Goal: Task Accomplishment & Management: Complete application form

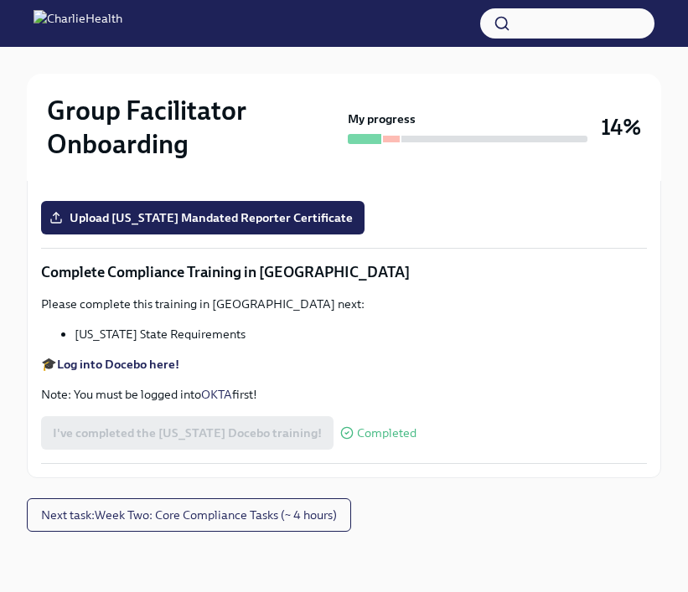
scroll to position [3560, 0]
click at [300, 235] on label "Upload [US_STATE] Mandated Reporter Certificate" at bounding box center [202, 218] width 323 height 34
click at [0, 0] on input "Upload [US_STATE] Mandated Reporter Certificate" at bounding box center [0, 0] width 0 height 0
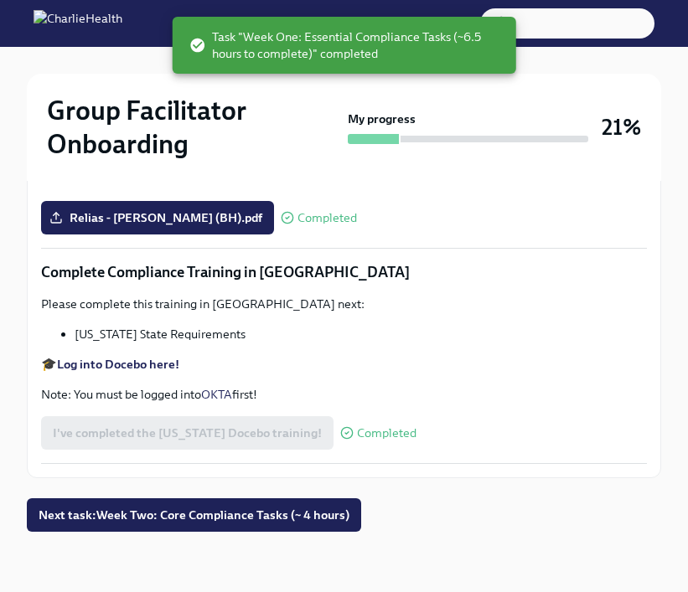
scroll to position [3756, 0]
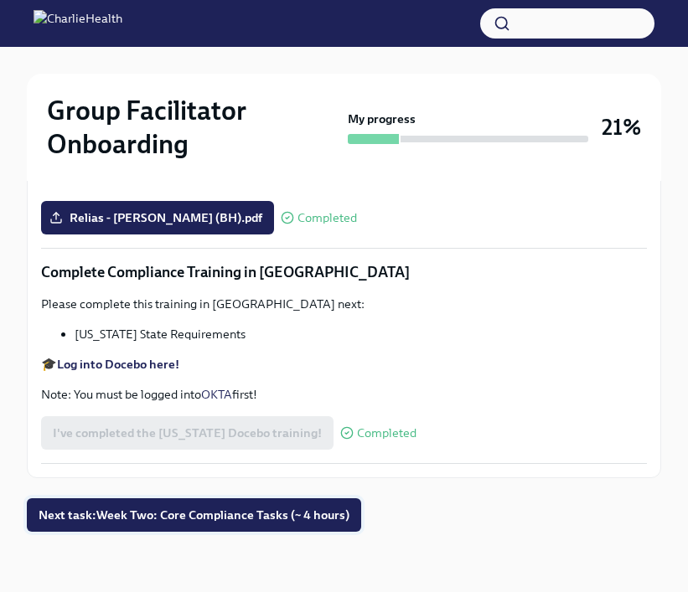
click at [286, 520] on span "Next task : Week Two: Core Compliance Tasks (~ 4 hours)" at bounding box center [194, 515] width 311 height 17
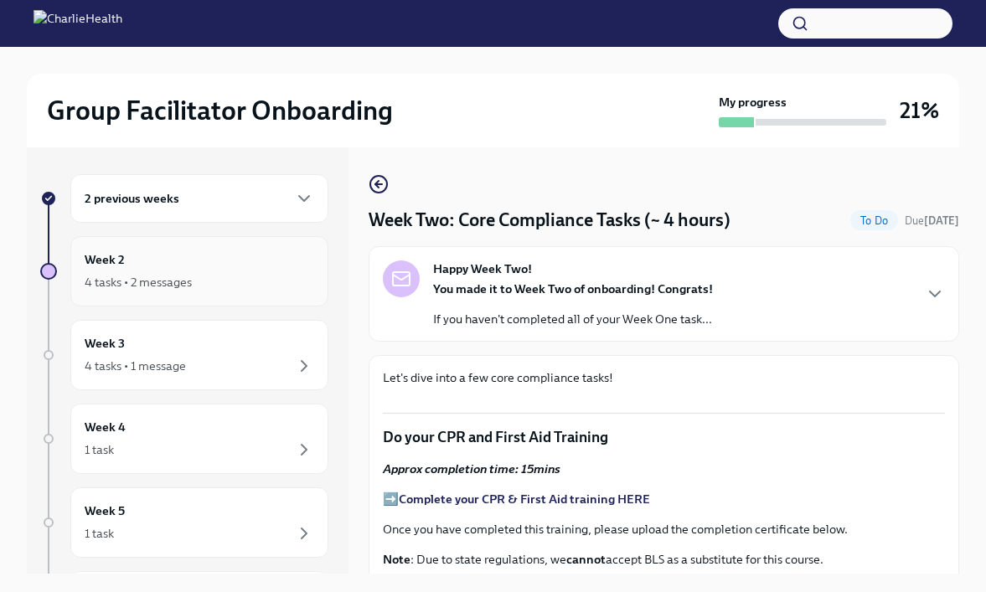
click at [265, 277] on div "4 tasks • 2 messages" at bounding box center [199, 282] width 229 height 20
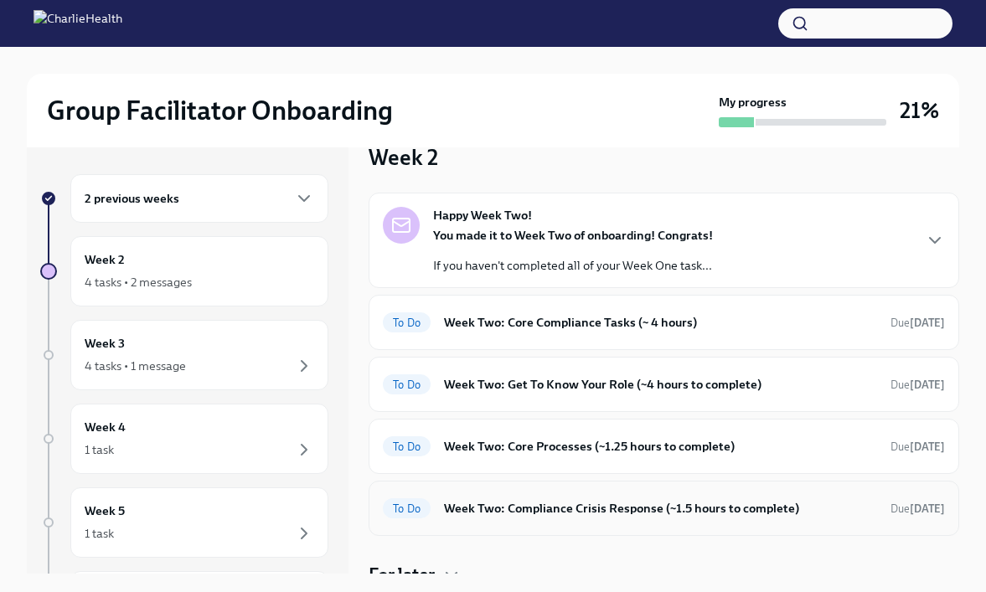
scroll to position [46, 0]
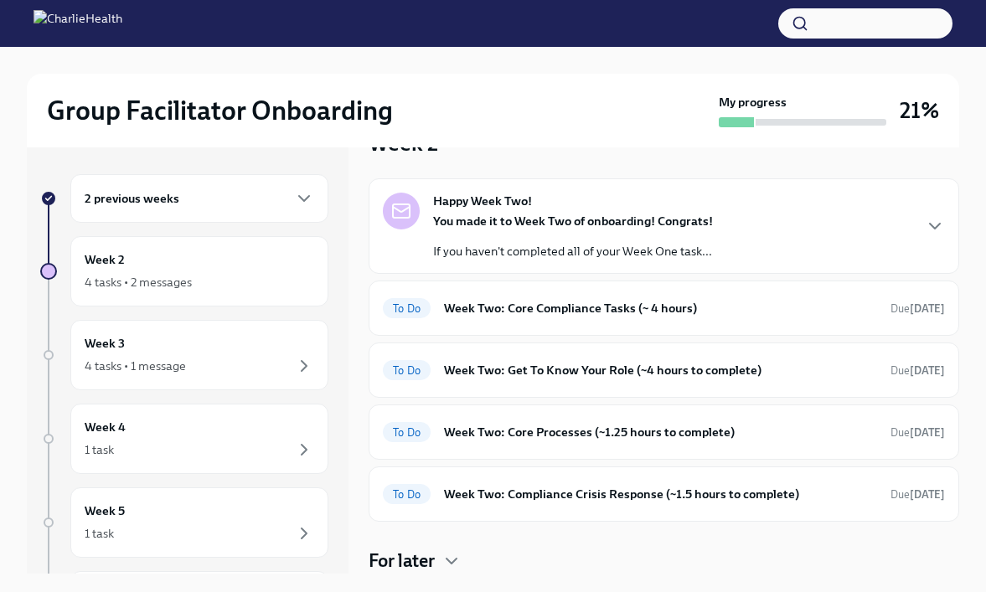
click at [289, 198] on div "2 previous weeks" at bounding box center [199, 198] width 229 height 20
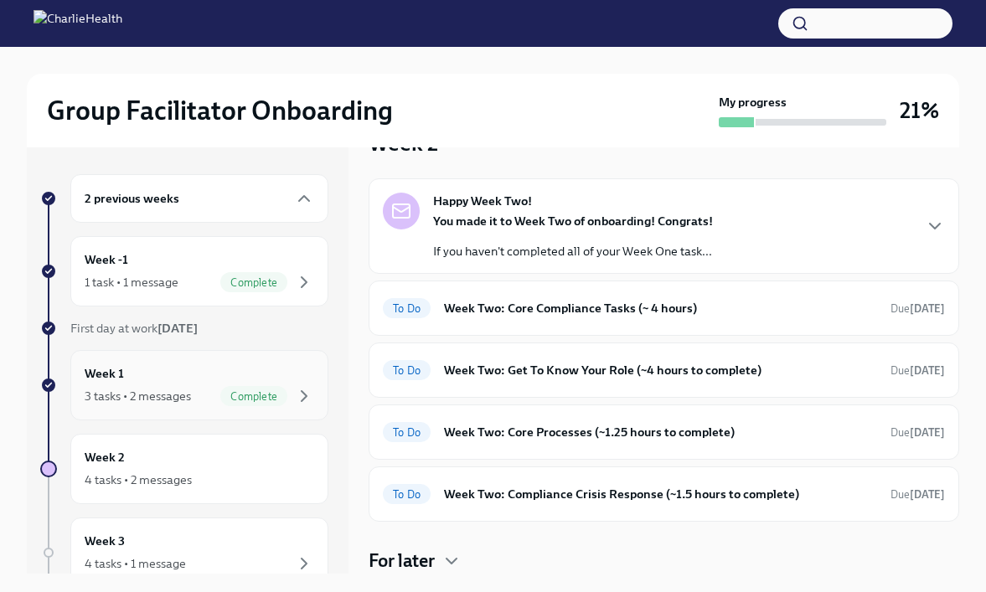
click at [282, 388] on div "Complete" at bounding box center [253, 396] width 67 height 20
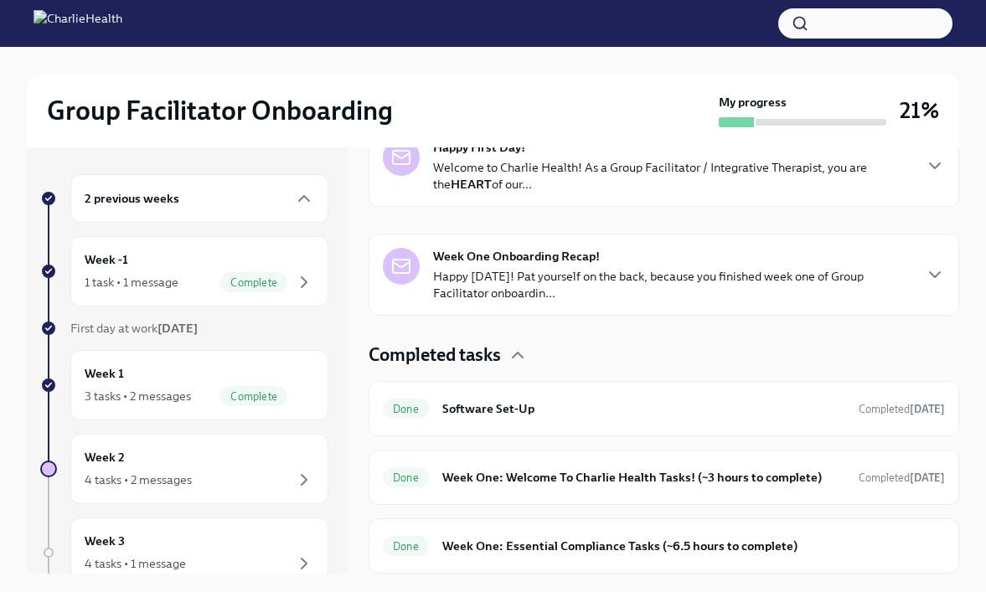
scroll to position [296, 0]
click at [527, 547] on h6 "Week One: Essential Compliance Tasks (~6.5 hours to complete)" at bounding box center [693, 547] width 503 height 18
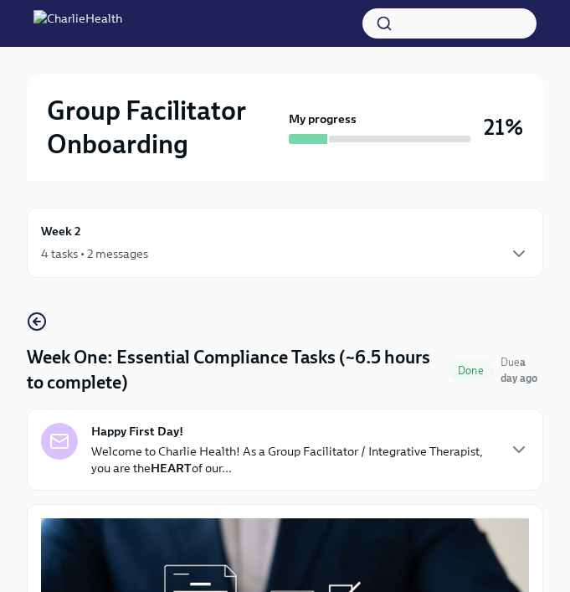
click at [110, 229] on div "Week 2 4 tasks • 2 messages" at bounding box center [285, 243] width 488 height 42
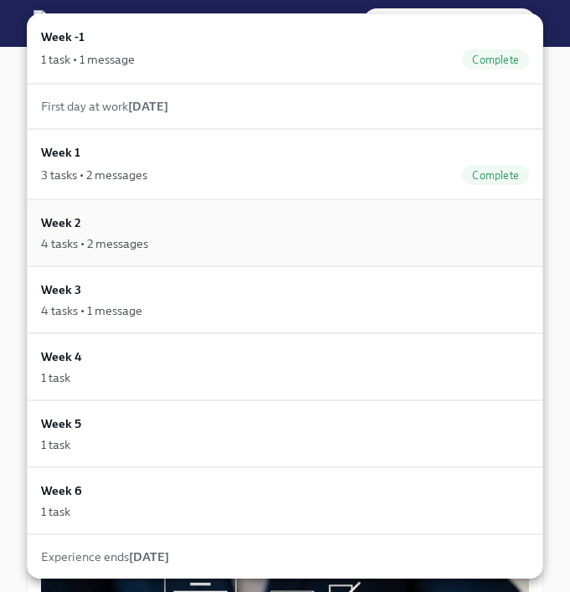
click at [232, 235] on div "4 tasks • 2 messages" at bounding box center [285, 243] width 488 height 17
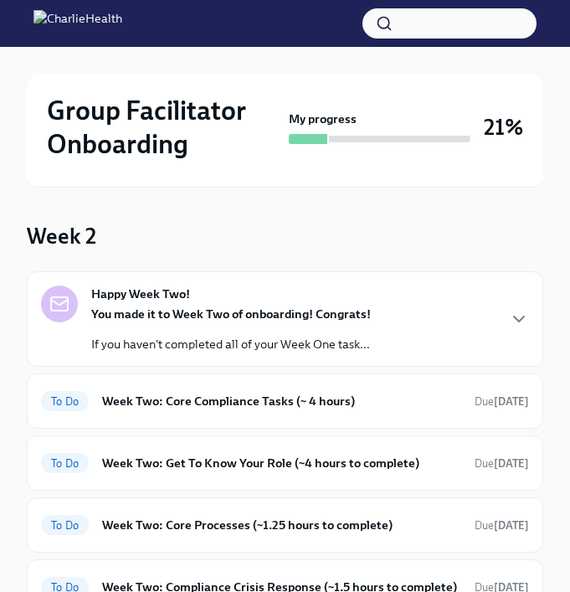
scroll to position [162, 0]
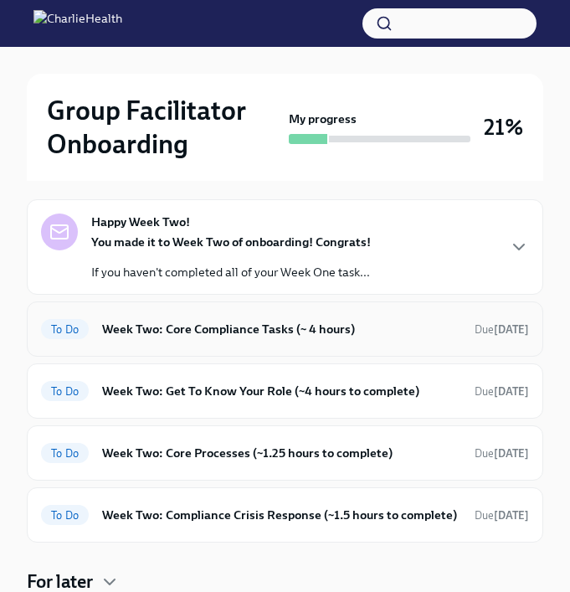
click at [301, 333] on h6 "Week Two: Core Compliance Tasks (~ 4 hours)" at bounding box center [281, 329] width 359 height 18
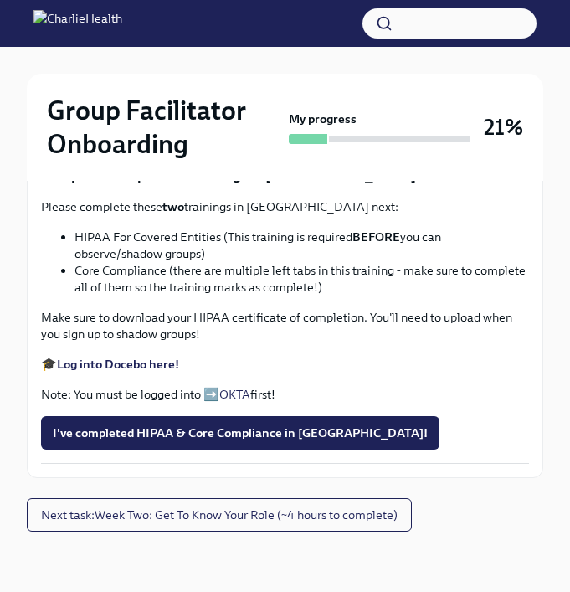
scroll to position [721, 0]
click at [255, 29] on strong "Complete your CPR & First Aid training HERE" at bounding box center [182, 21] width 251 height 15
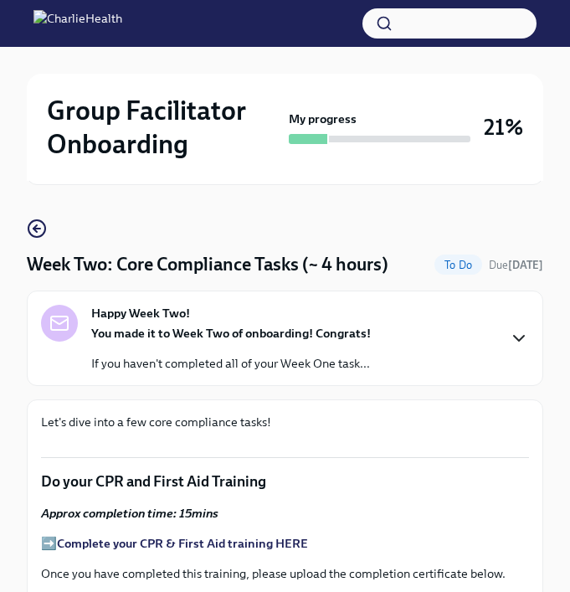
scroll to position [0, 0]
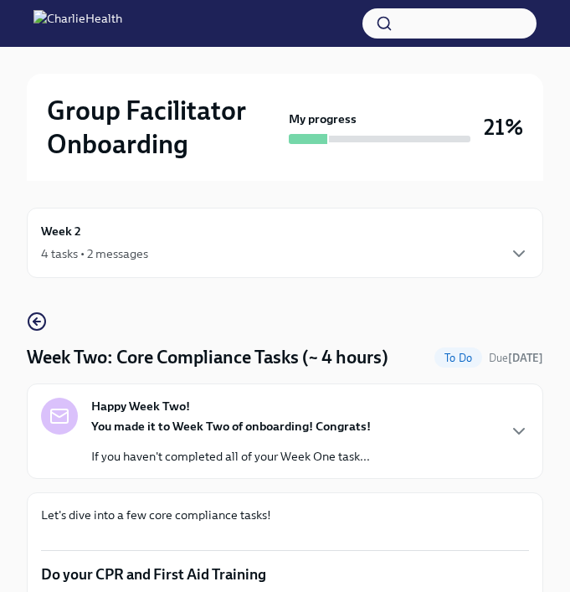
click at [207, 262] on div "4 tasks • 2 messages" at bounding box center [285, 254] width 488 height 20
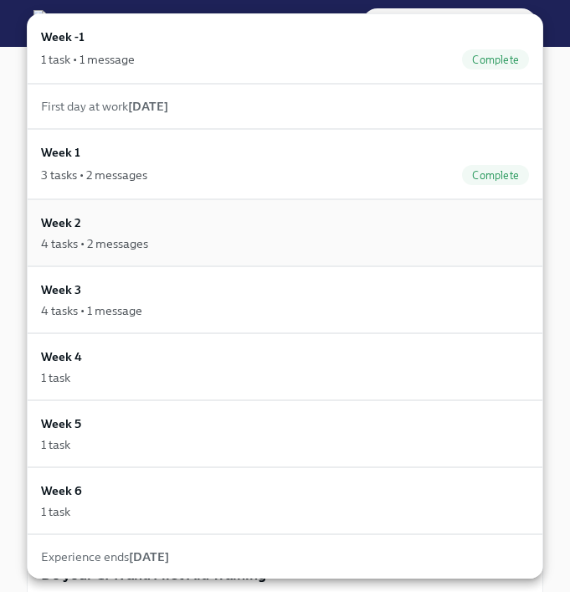
click at [216, 250] on div "4 tasks • 2 messages" at bounding box center [285, 243] width 488 height 17
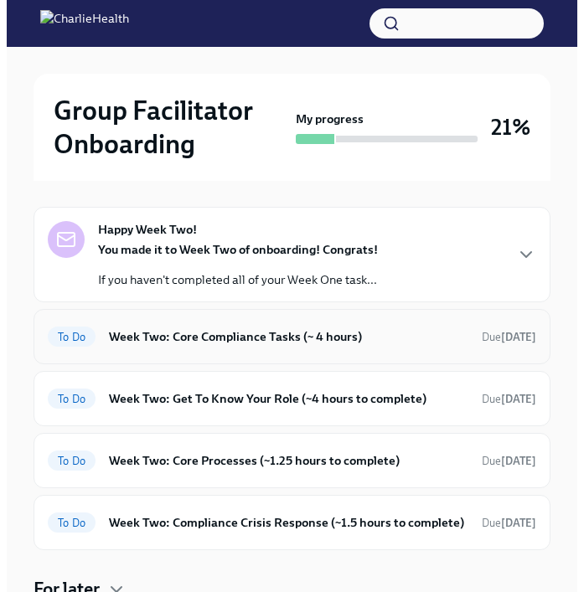
scroll to position [169, 0]
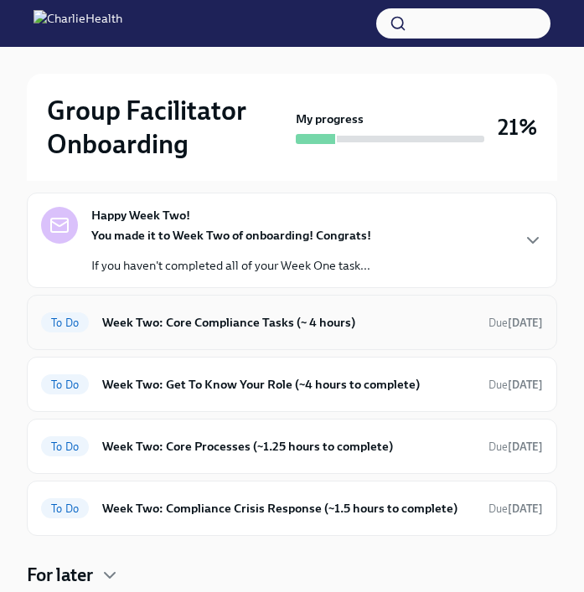
click at [282, 329] on h6 "Week Two: Core Compliance Tasks (~ 4 hours)" at bounding box center [288, 322] width 373 height 18
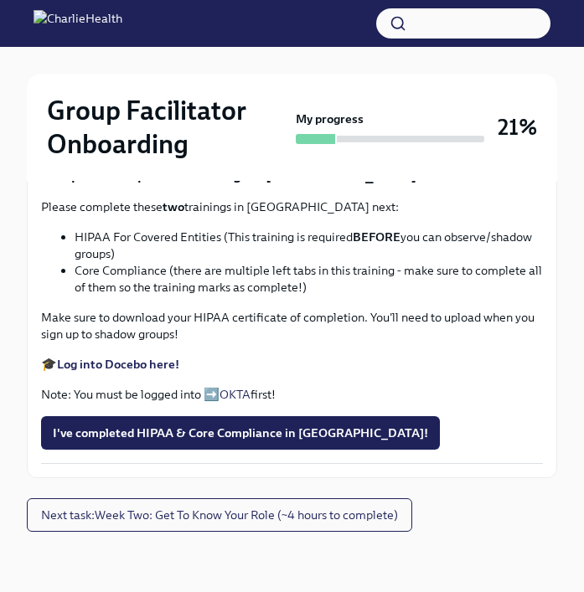
scroll to position [843, 0]
click at [198, 129] on span "Upload Upload CPR Certificate" at bounding box center [146, 120] width 186 height 17
click at [0, 0] on input "Upload Upload CPR Certificate" at bounding box center [0, 0] width 0 height 0
click at [150, 372] on strong "Log into Docebo here!" at bounding box center [118, 364] width 122 height 15
